Goal: Information Seeking & Learning: Learn about a topic

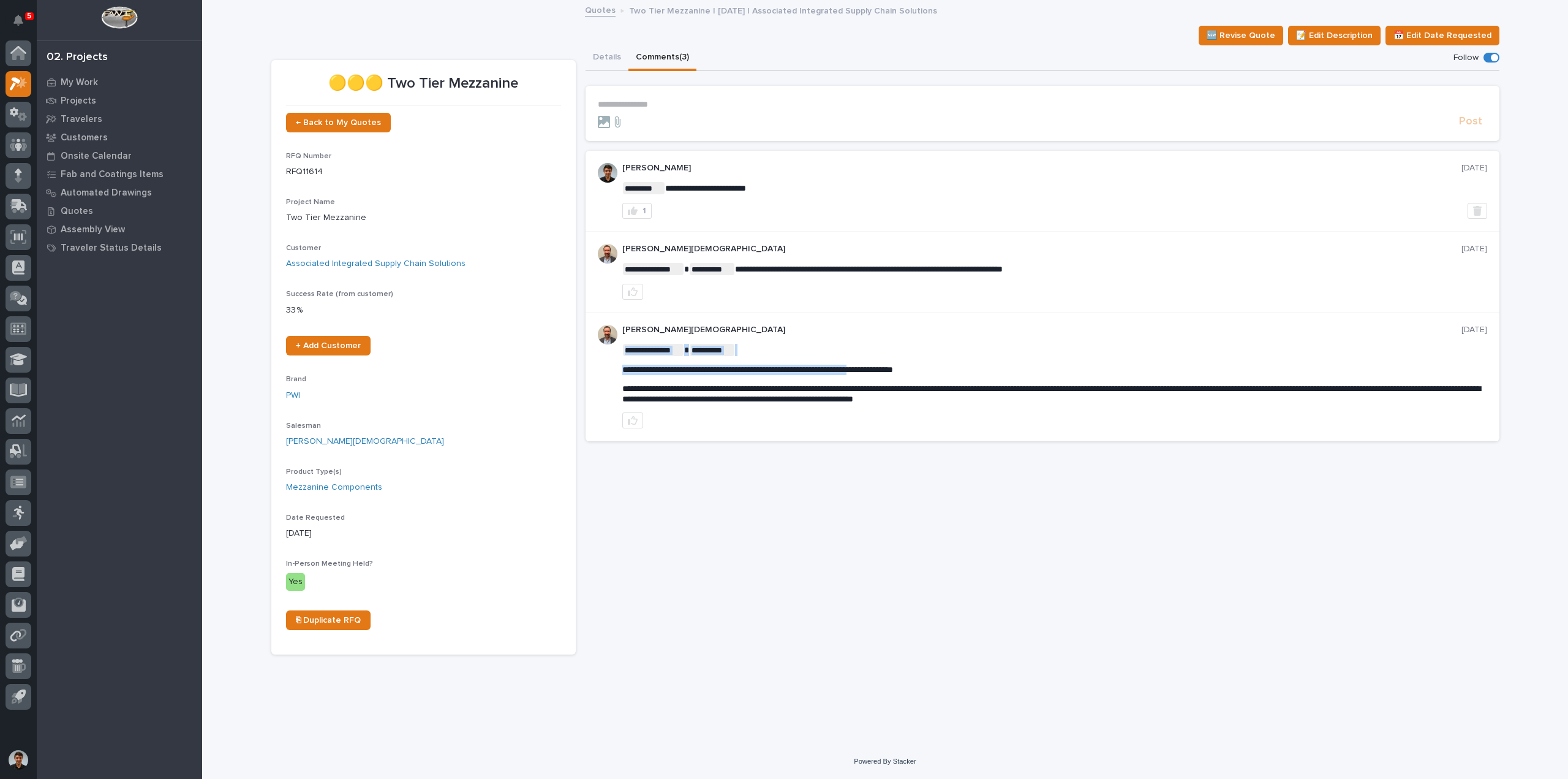
drag, startPoint x: 971, startPoint y: 369, endPoint x: 908, endPoint y: 366, distance: 63.1
click at [893, 366] on span "**********" at bounding box center [758, 369] width 271 height 9
drag, startPoint x: 970, startPoint y: 366, endPoint x: 617, endPoint y: 363, distance: 353.0
click at [617, 363] on div "**********" at bounding box center [1042, 377] width 914 height 128
copy span "**********"
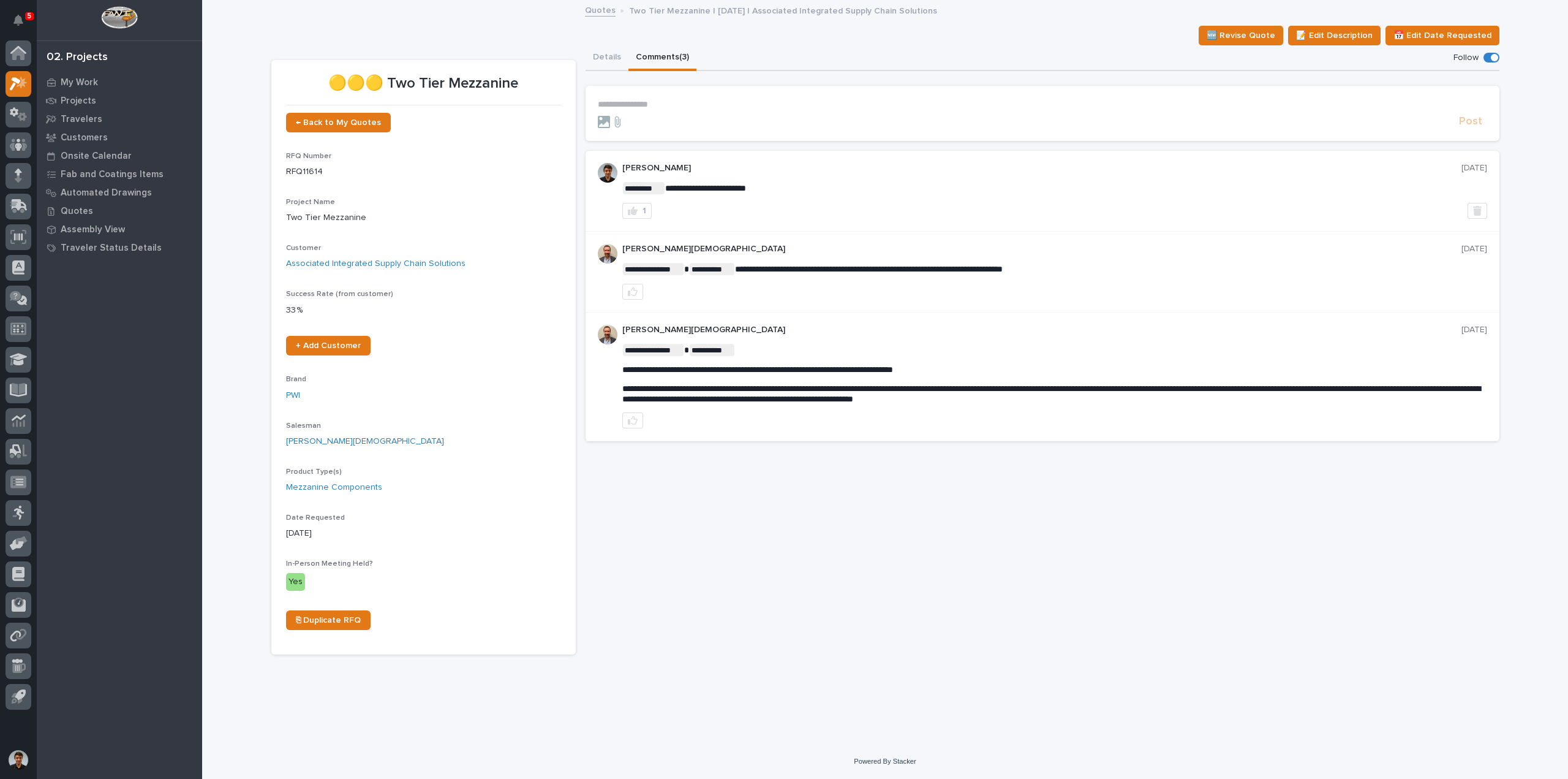
click at [1114, 591] on div "**********" at bounding box center [1042, 349] width 914 height 609
click at [609, 51] on button "Details" at bounding box center [607, 58] width 43 height 26
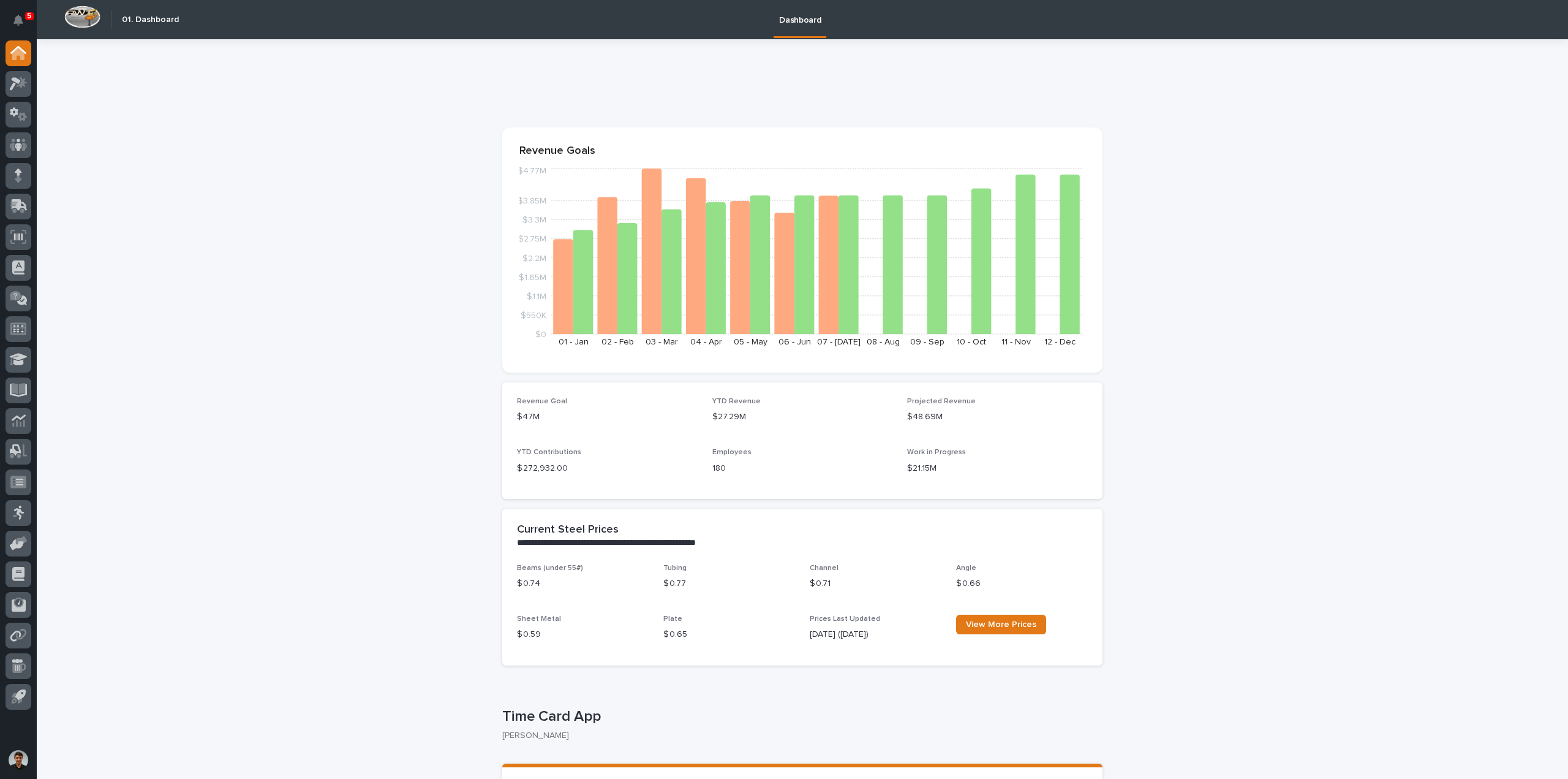
click at [33, 105] on div at bounding box center [18, 377] width 37 height 674
click at [29, 113] on div at bounding box center [18, 115] width 26 height 26
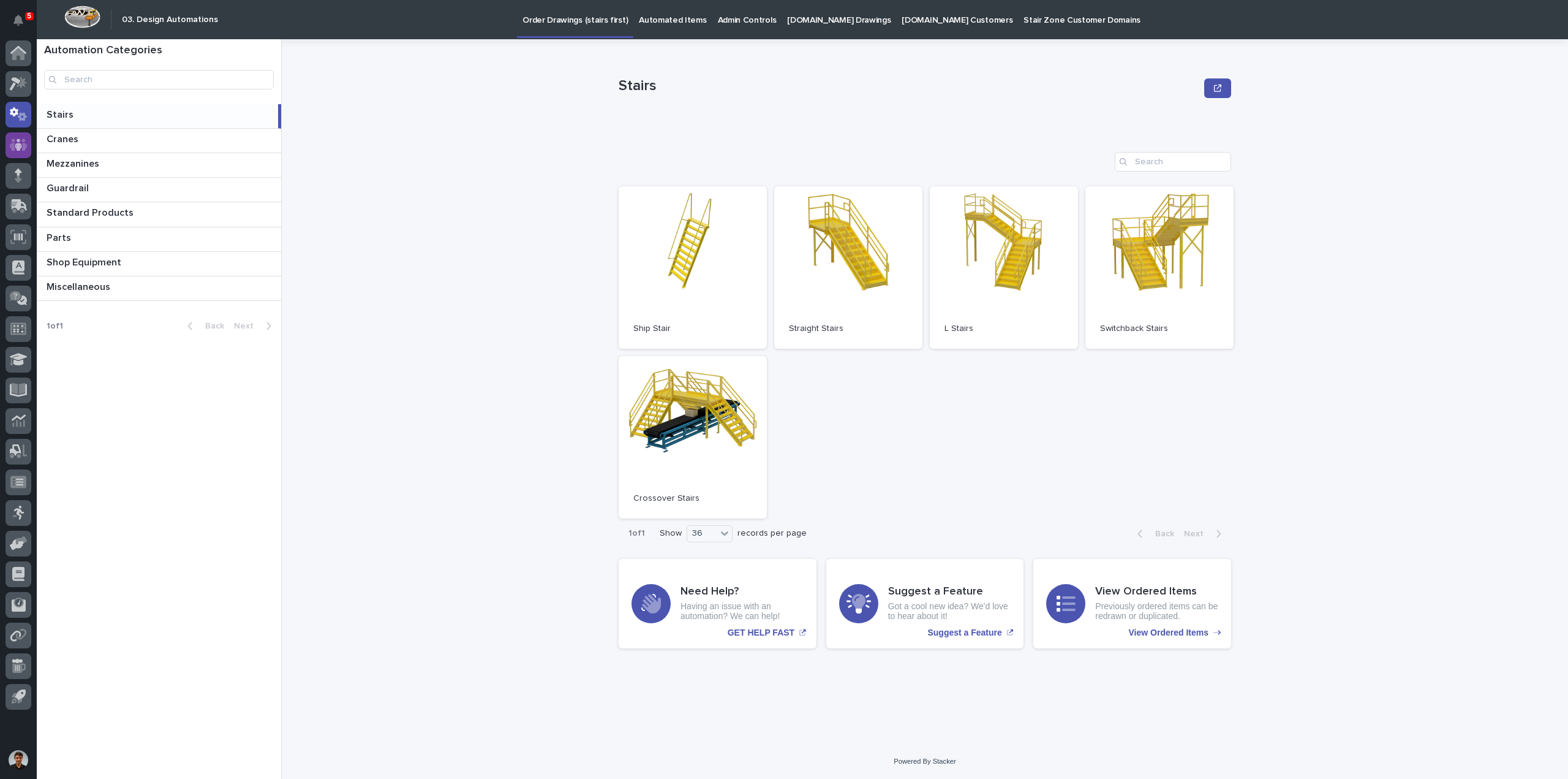
click at [13, 142] on icon at bounding box center [18, 145] width 18 height 12
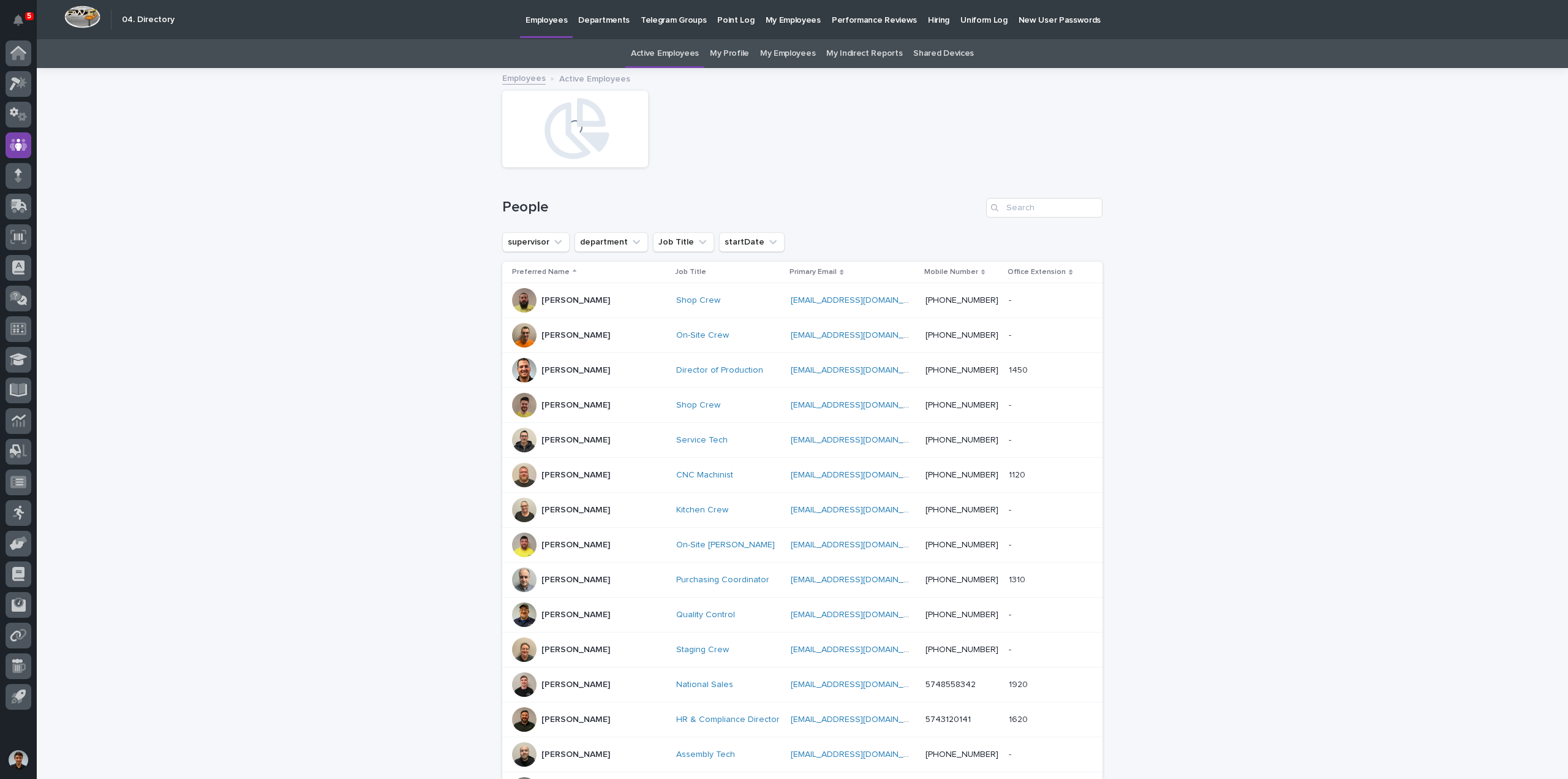
click at [832, 17] on p "Performance Reviews" at bounding box center [874, 12] width 85 height 26
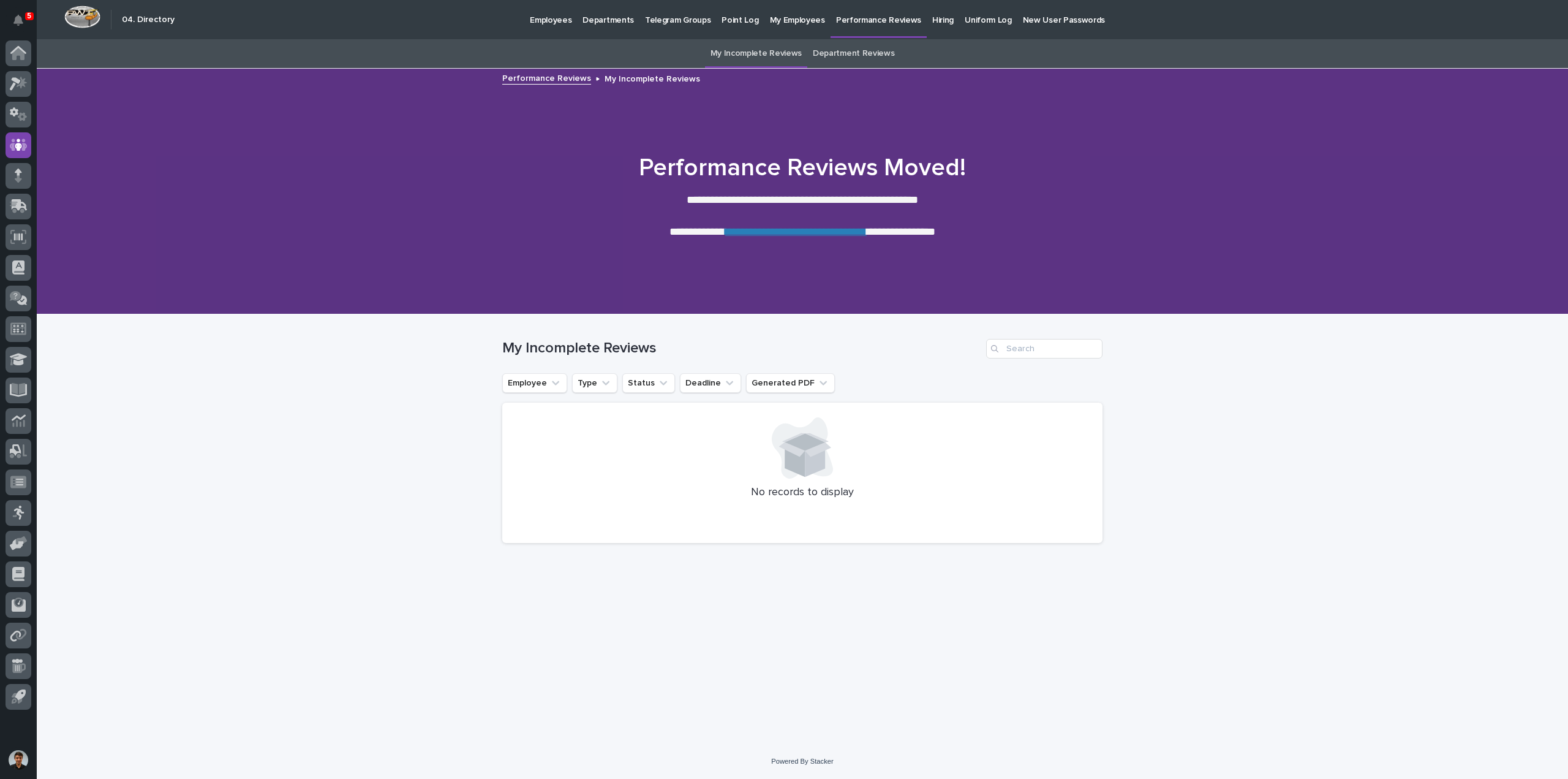
click at [926, 21] on div "Hiring" at bounding box center [943, 12] width 32 height 26
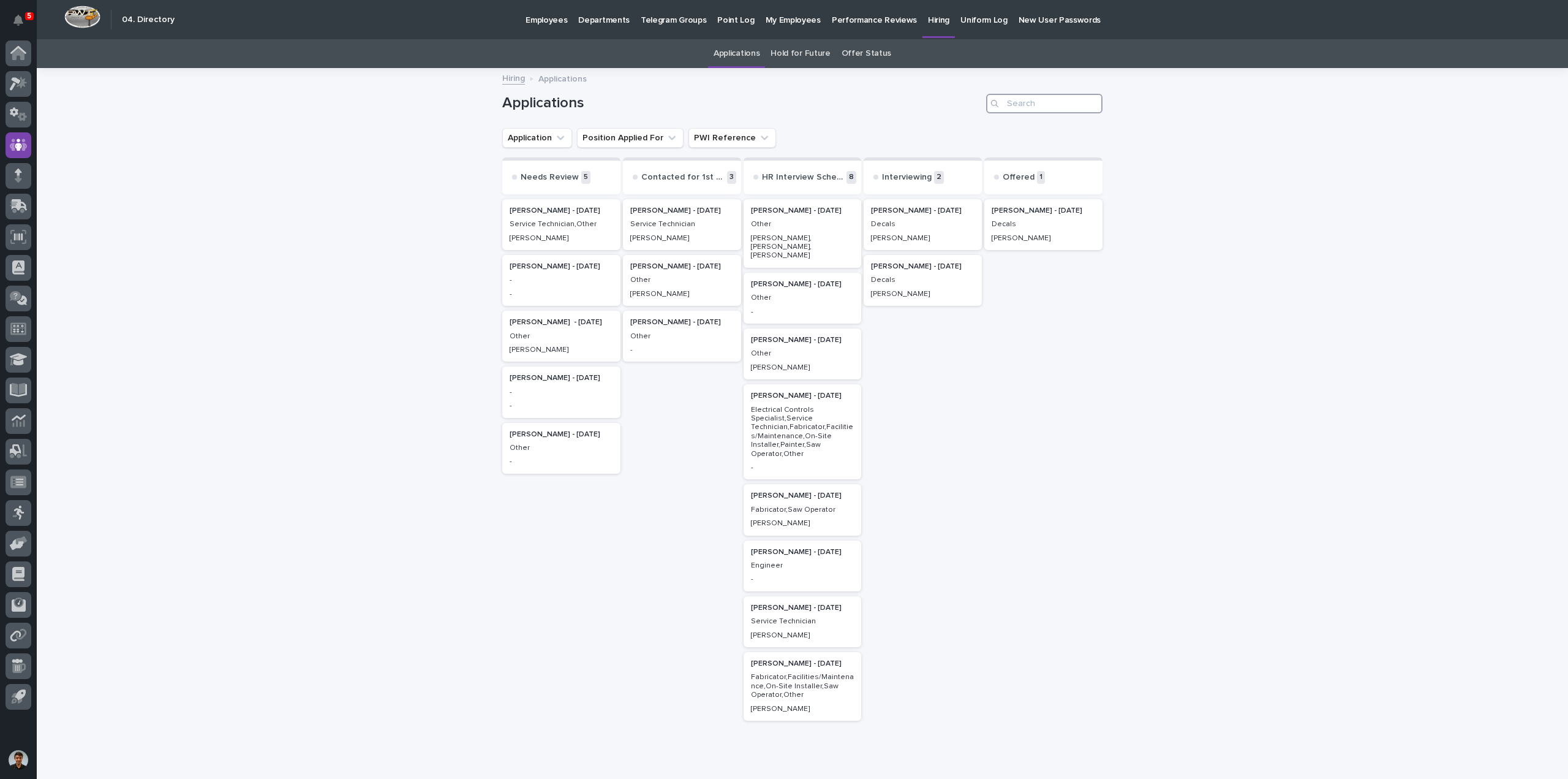
click at [1032, 104] on input "Search" at bounding box center [1044, 104] width 117 height 20
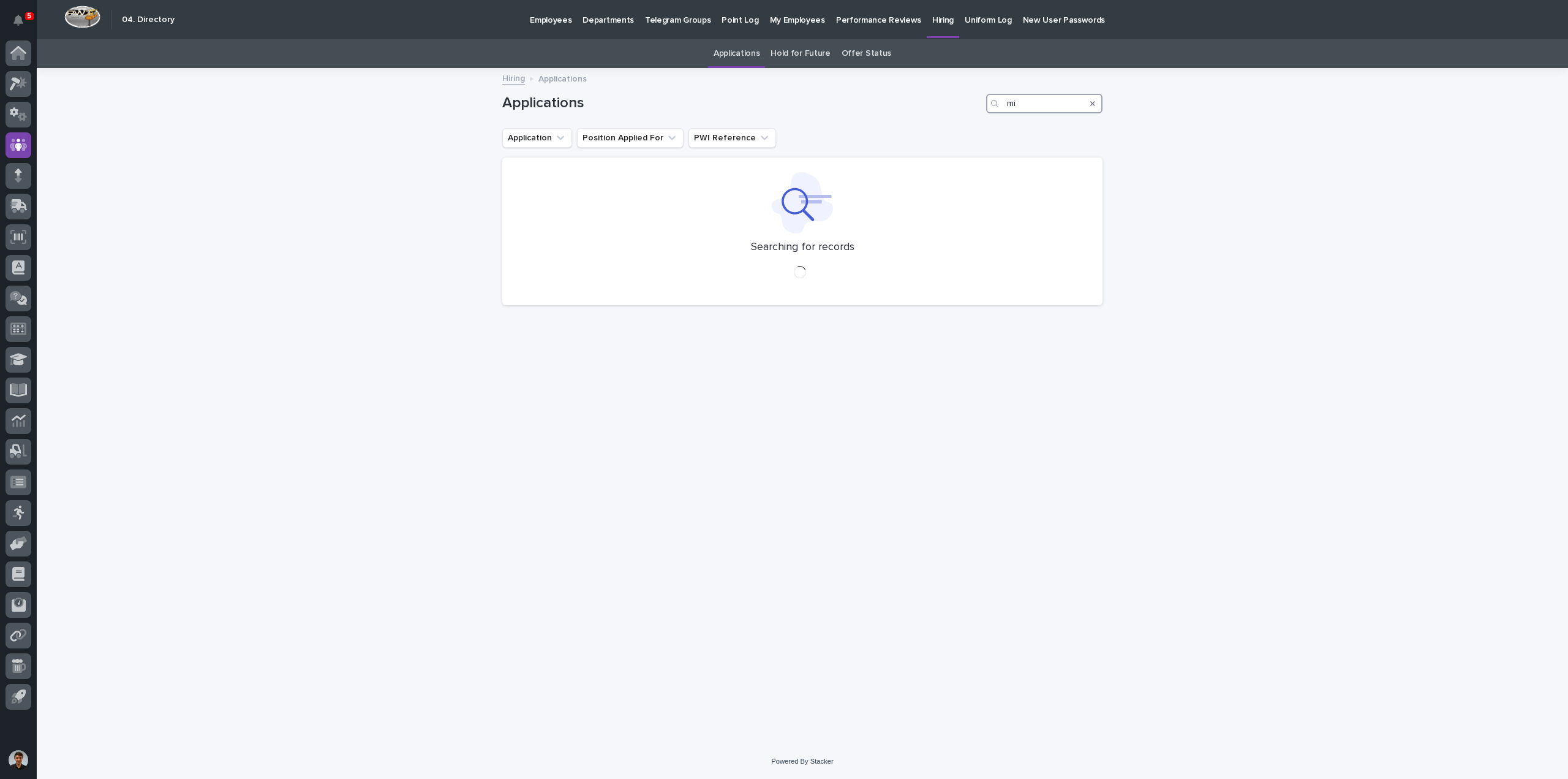
type input "m"
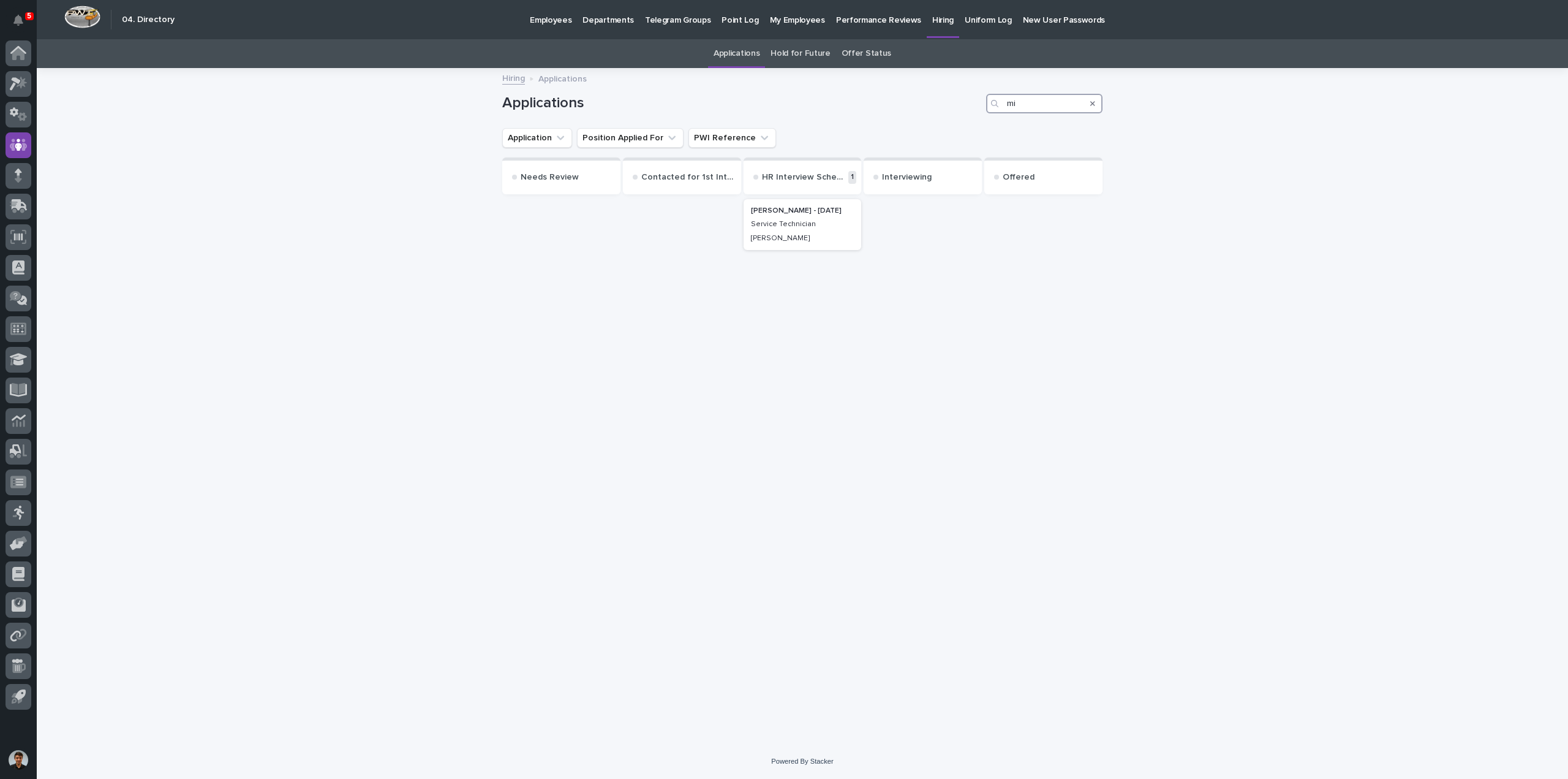
type input "m"
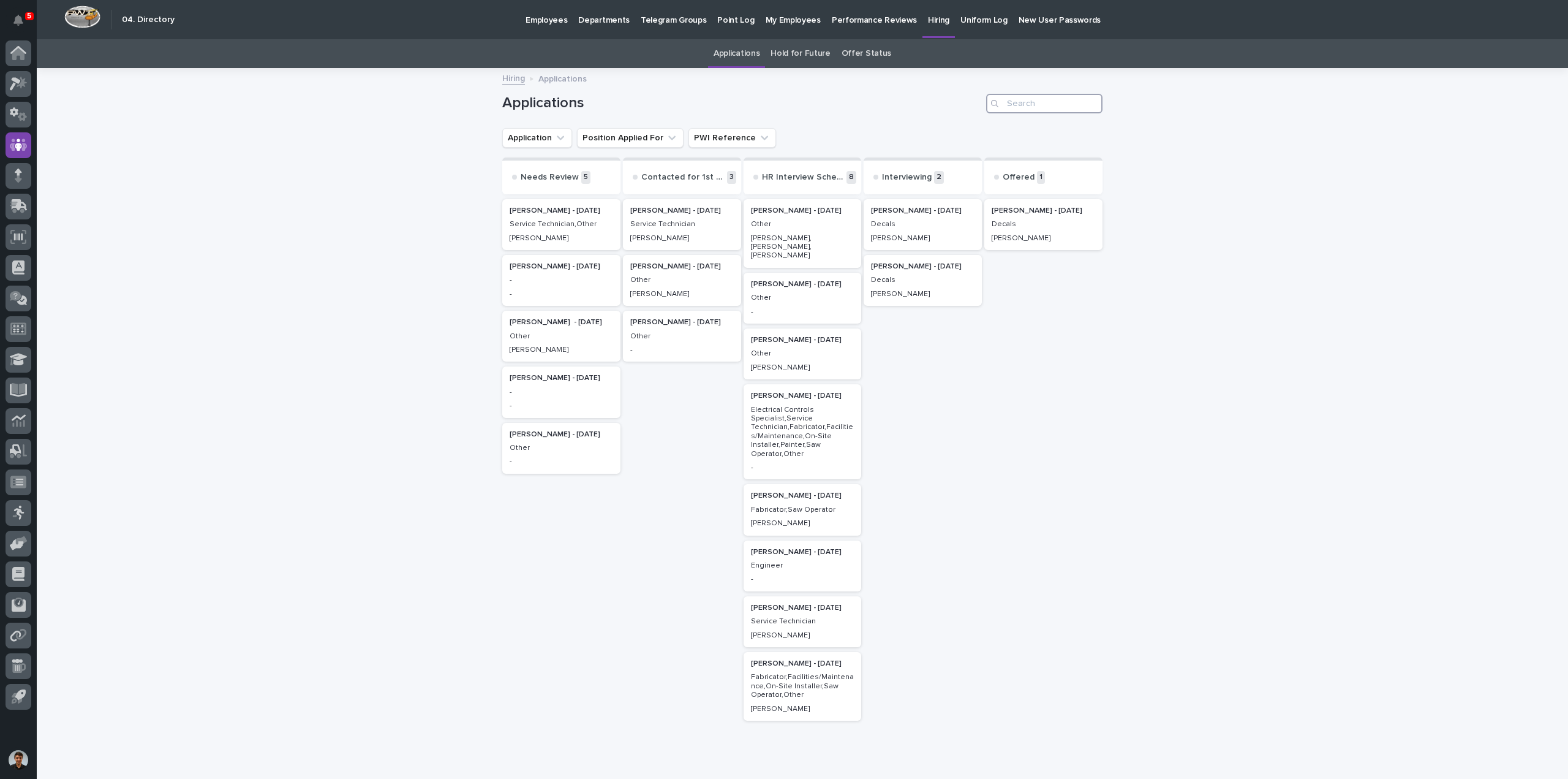
click at [841, 562] on div "Robert Gongwer - 07/22/25 Engineer -" at bounding box center [802, 565] width 118 height 51
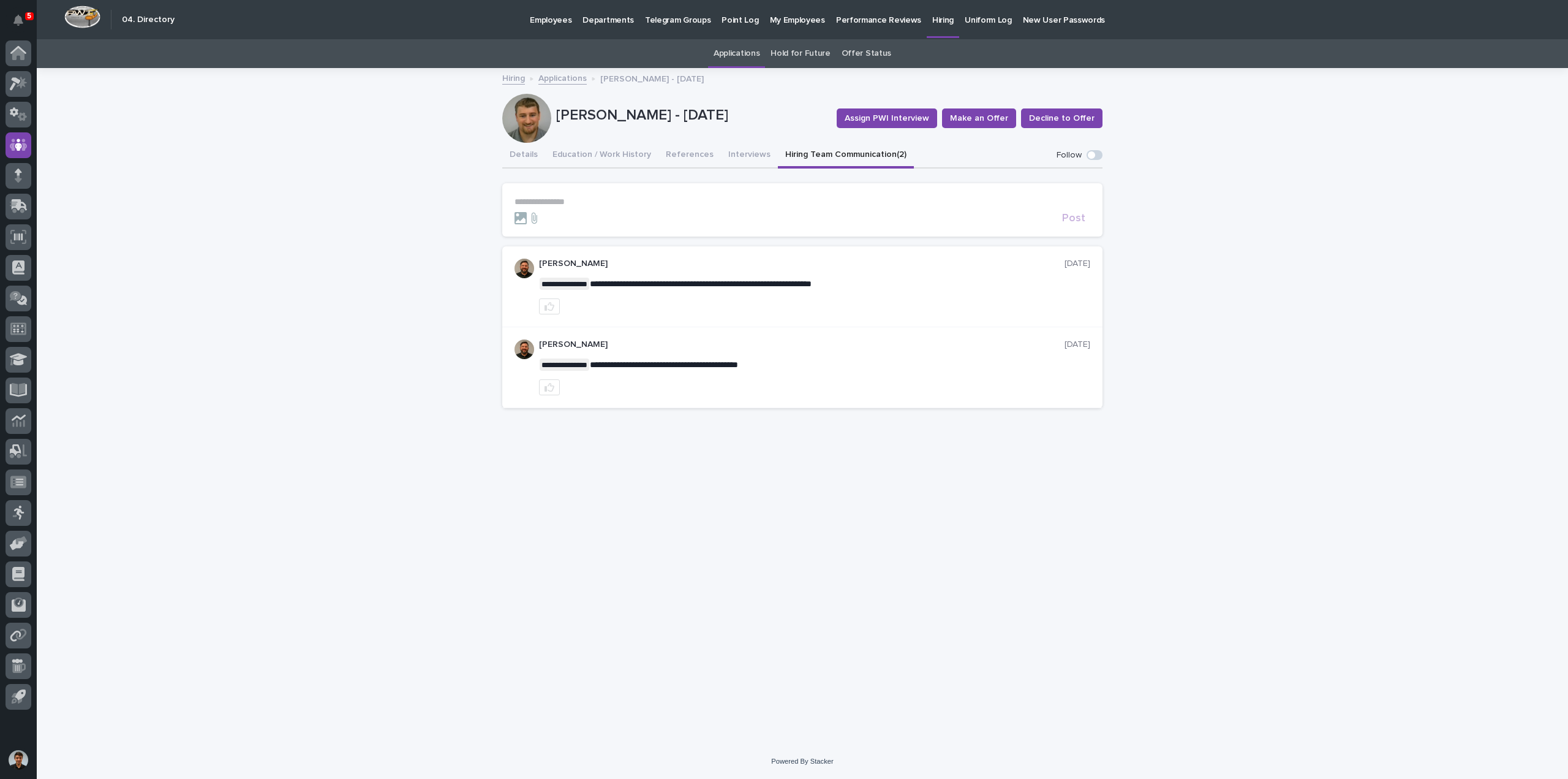
click at [829, 167] on button "Hiring Team Communication (2)" at bounding box center [846, 155] width 136 height 26
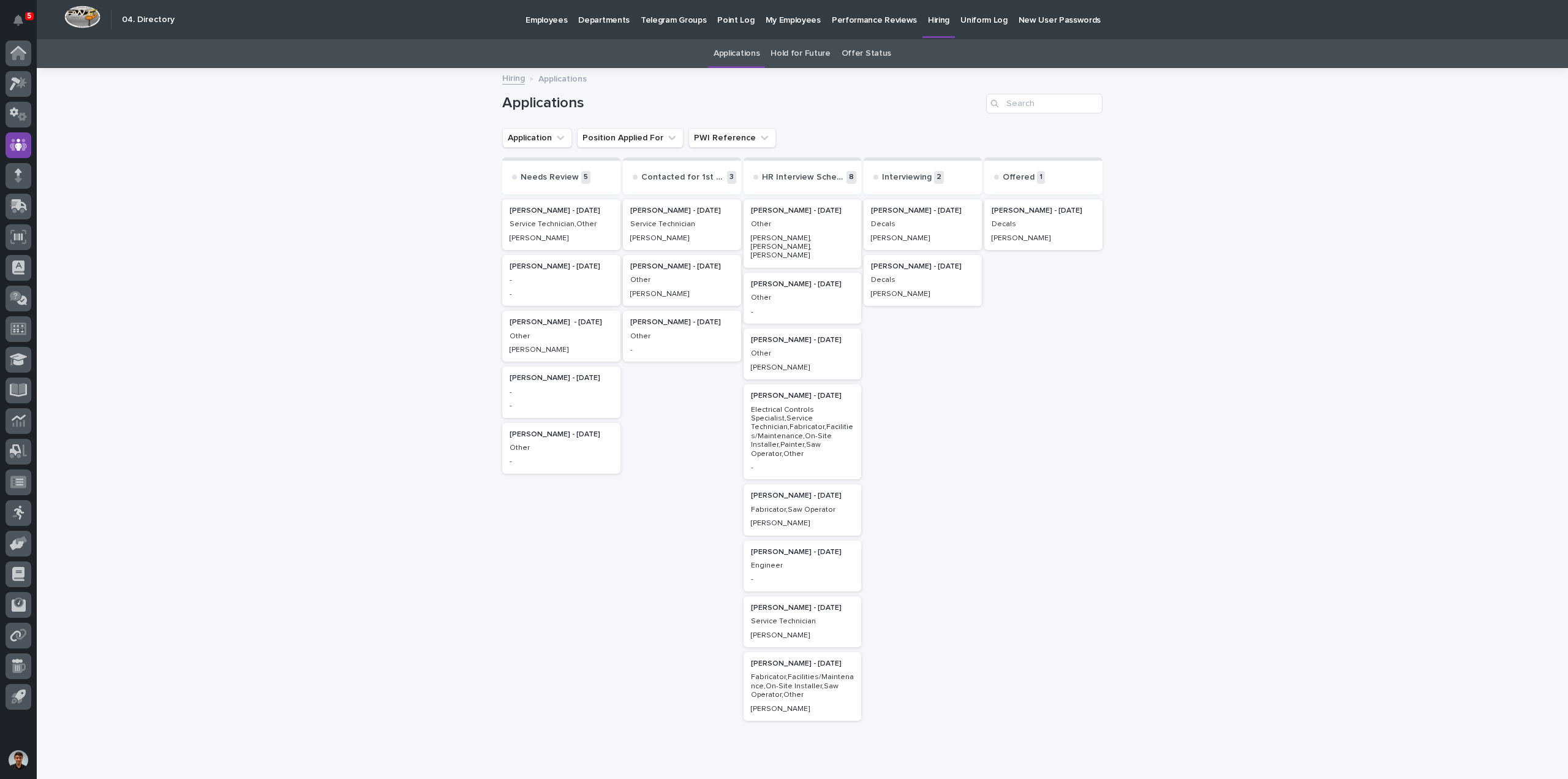
click at [808, 548] on h2 "Robert Gongwer - 07/22/25" at bounding box center [802, 552] width 111 height 16
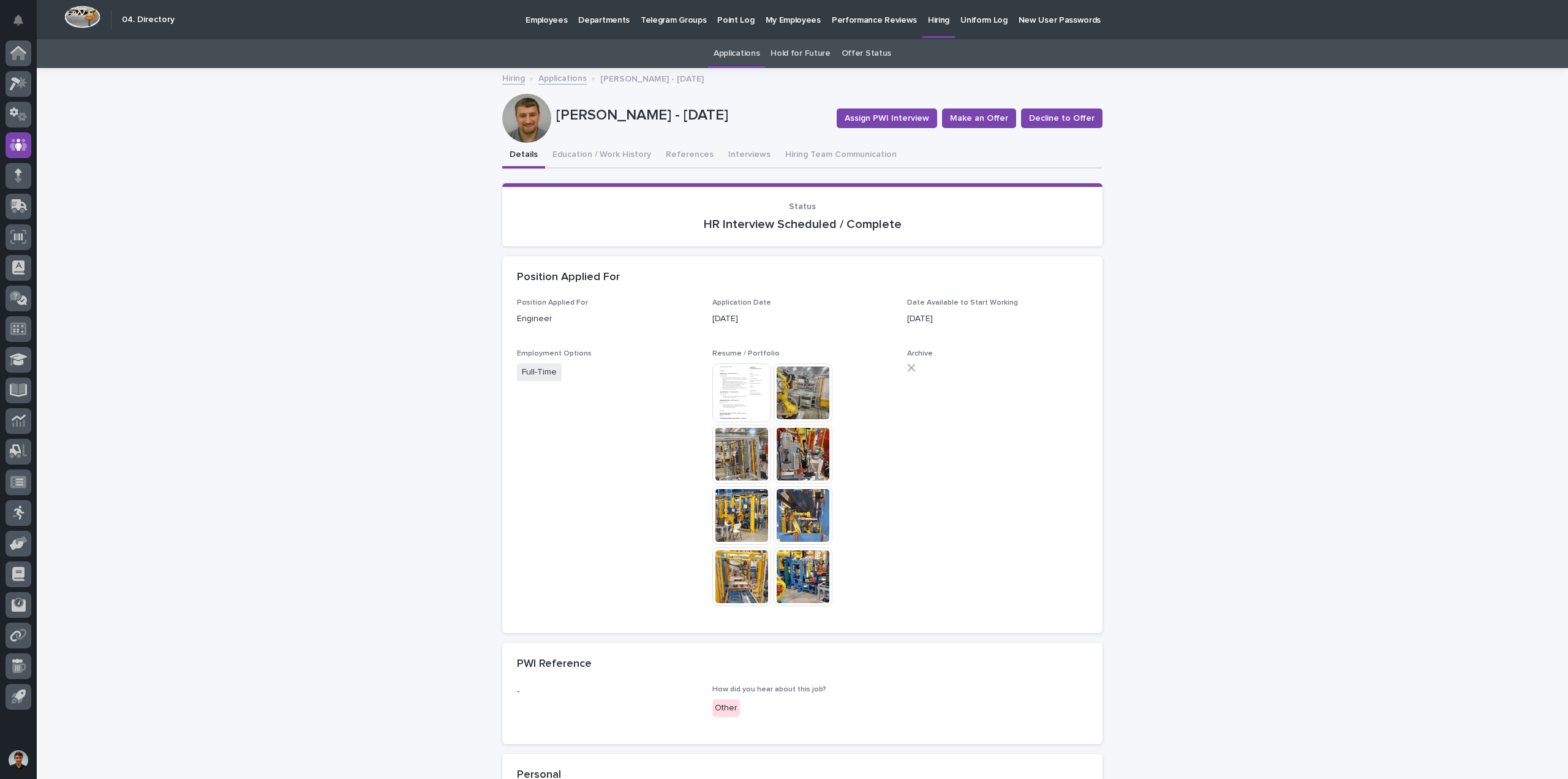
scroll to position [39, 0]
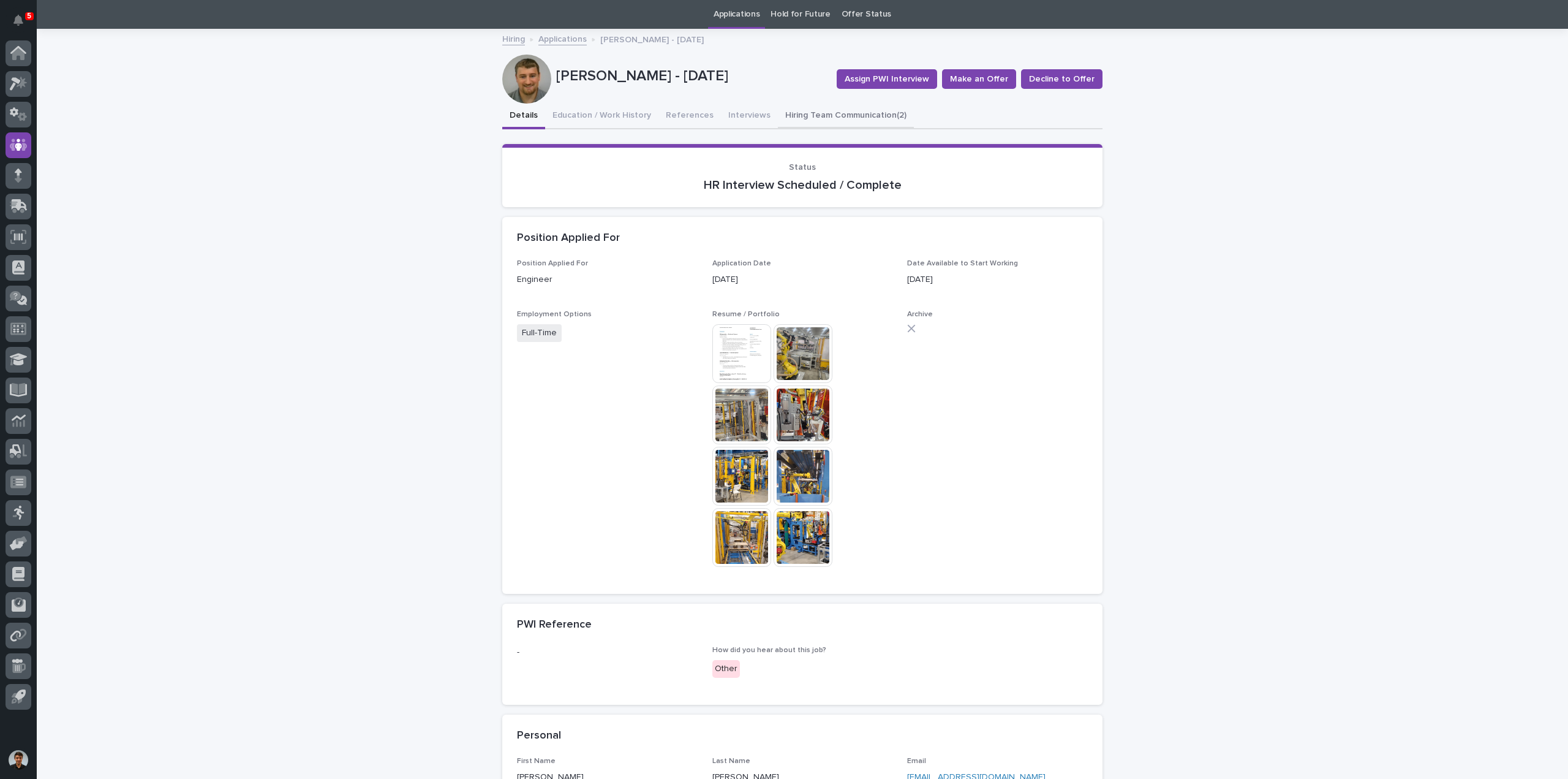
click at [781, 113] on div "Robert Gongwer - 07/22/25 Assign PWI Interview Make an Offer Decline to Offer R…" at bounding box center [802, 564] width 600 height 1068
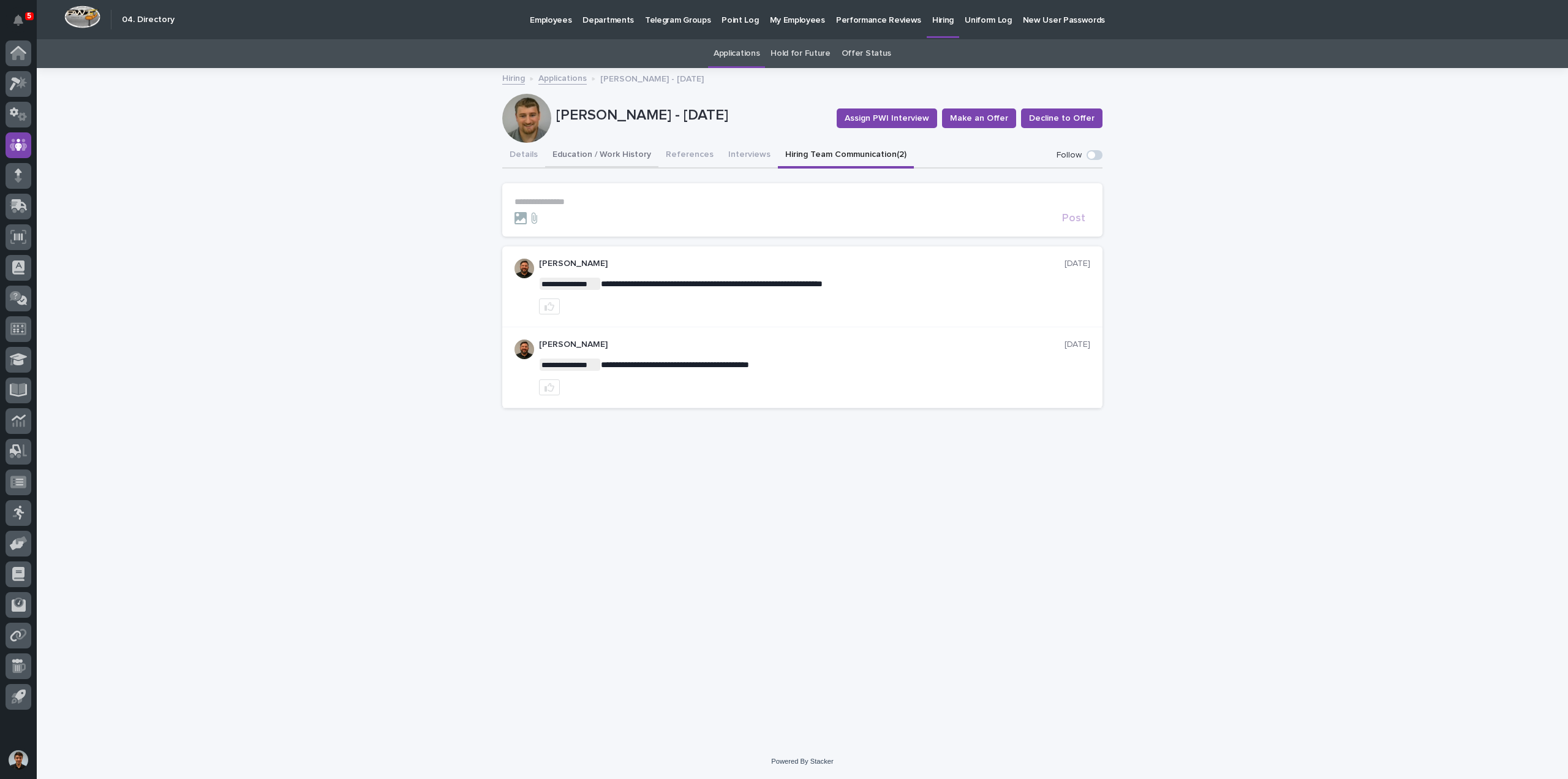
click at [643, 153] on button "Education / Work History" at bounding box center [602, 155] width 113 height 26
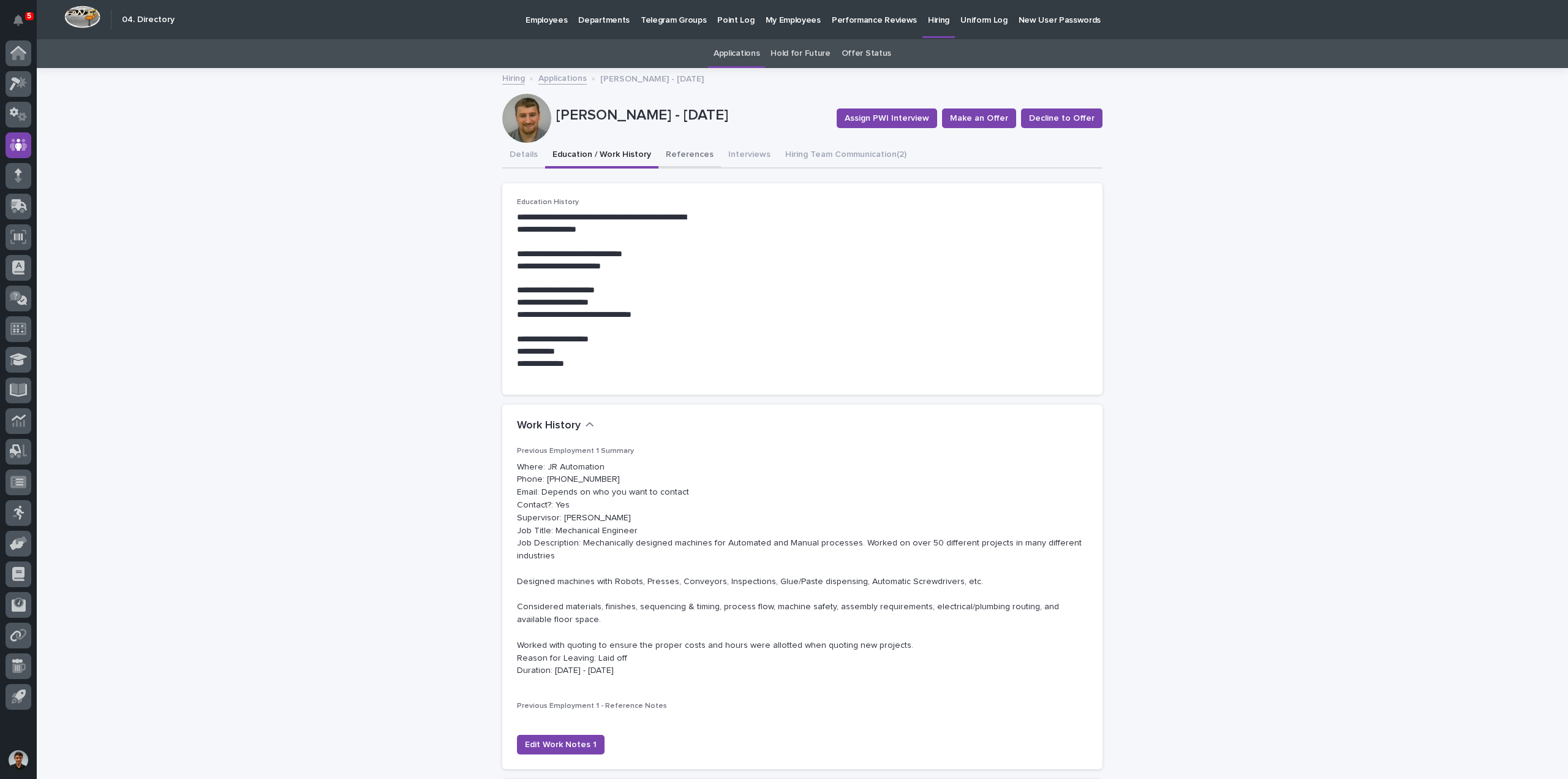
click at [689, 159] on button "References" at bounding box center [689, 155] width 62 height 26
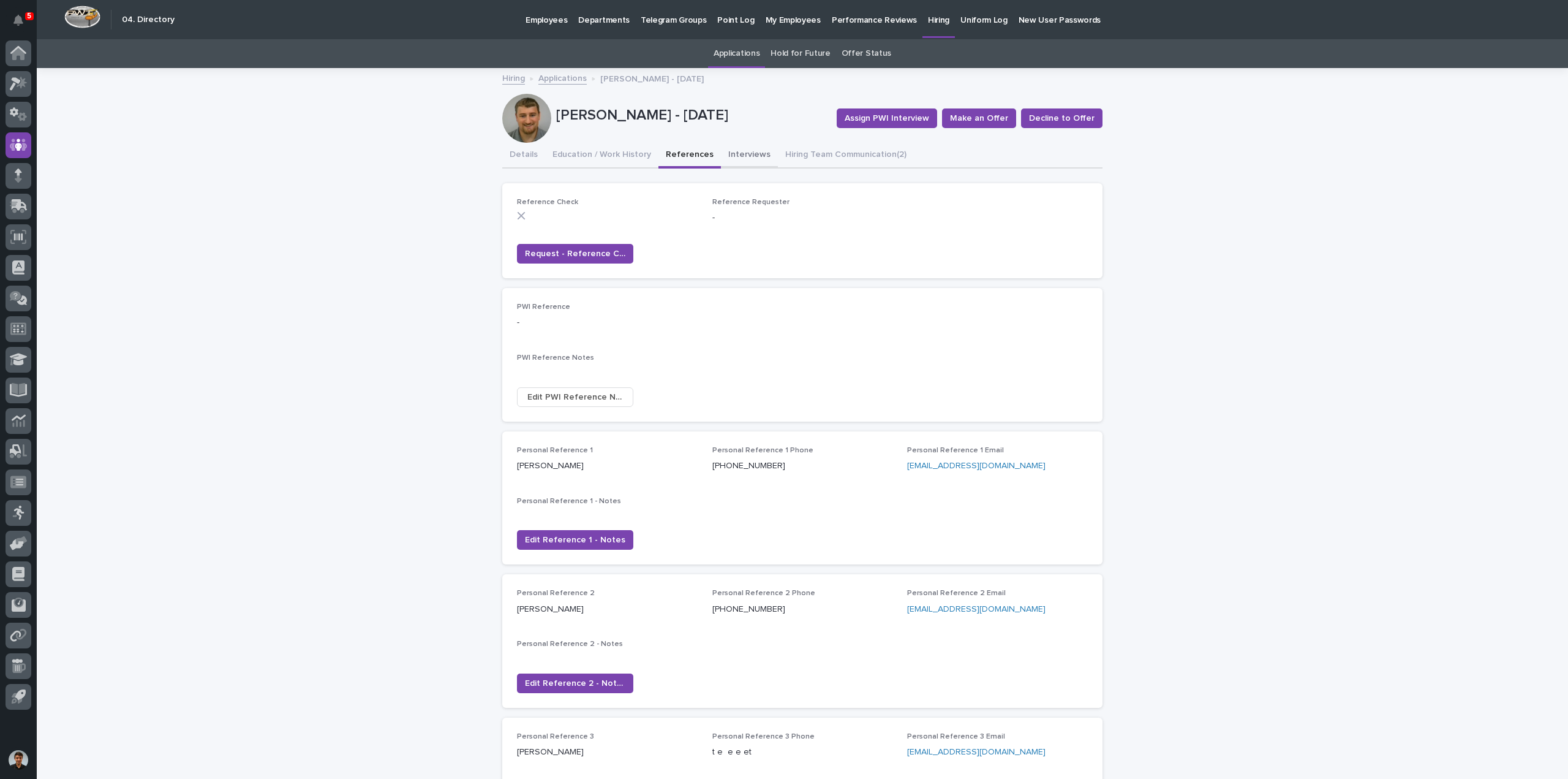
click at [726, 156] on button "Interviews" at bounding box center [749, 155] width 57 height 26
